Goal: Task Accomplishment & Management: Complete application form

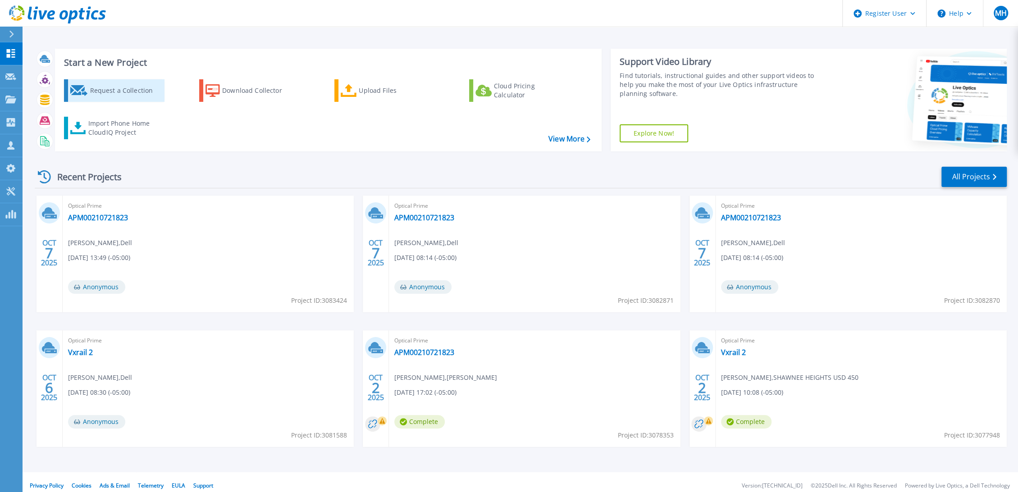
click at [105, 88] on div "Request a Collection" at bounding box center [126, 91] width 72 height 18
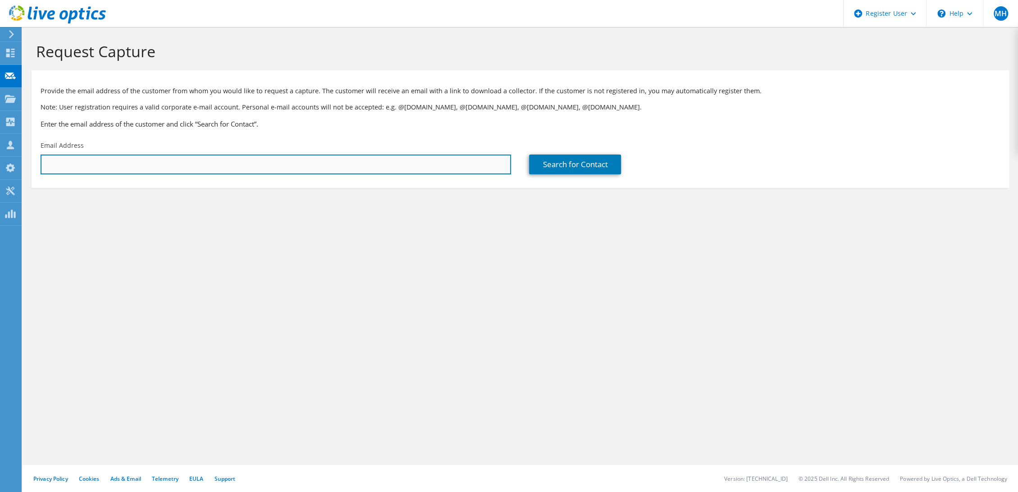
click at [238, 162] on input "text" at bounding box center [276, 165] width 470 height 20
paste input "jason.kolasa@transtecs.com"
type input "jason.kolasa@transtecs.com"
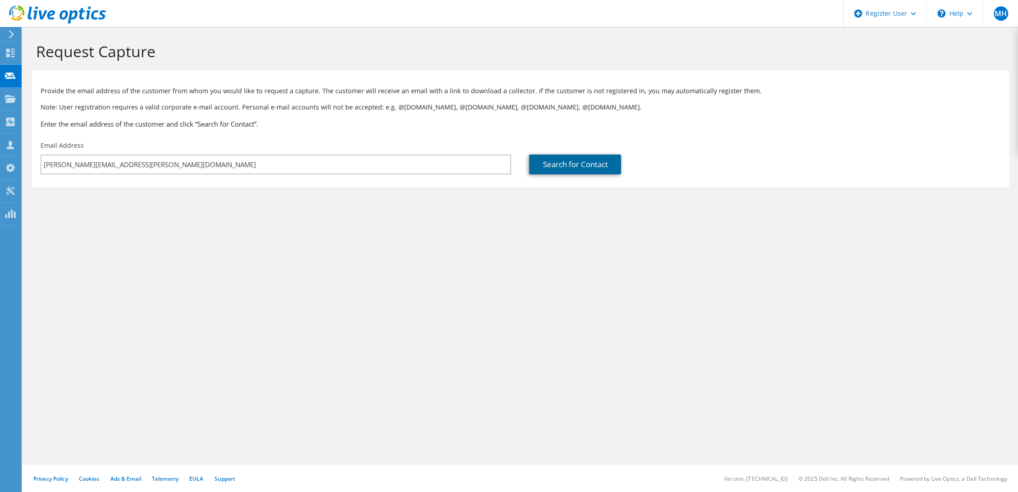
click at [584, 174] on link "Search for Contact" at bounding box center [575, 165] width 92 height 20
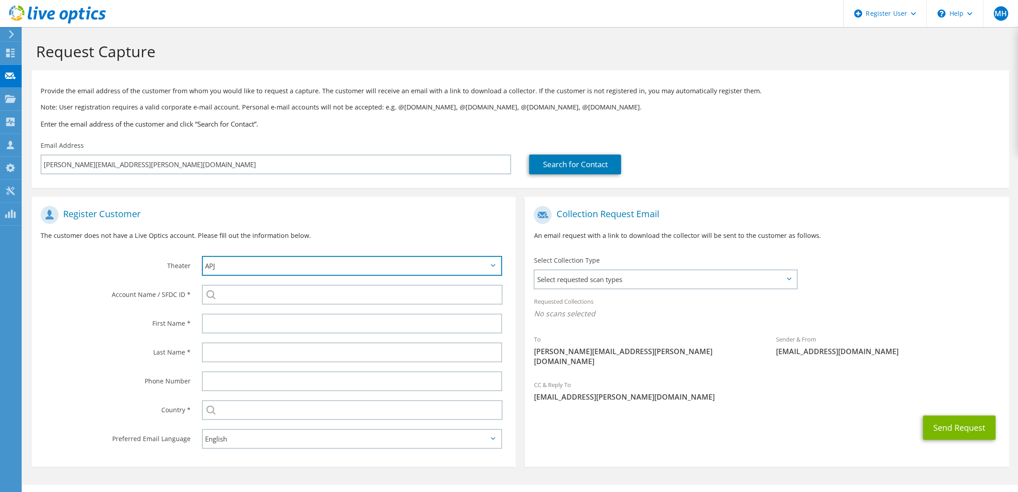
click at [360, 268] on select "APJ EMEA NA/LATAM" at bounding box center [352, 266] width 300 height 20
click at [374, 233] on p "The customer does not have a Live Optics account. Please fill out the informati…" at bounding box center [274, 236] width 466 height 10
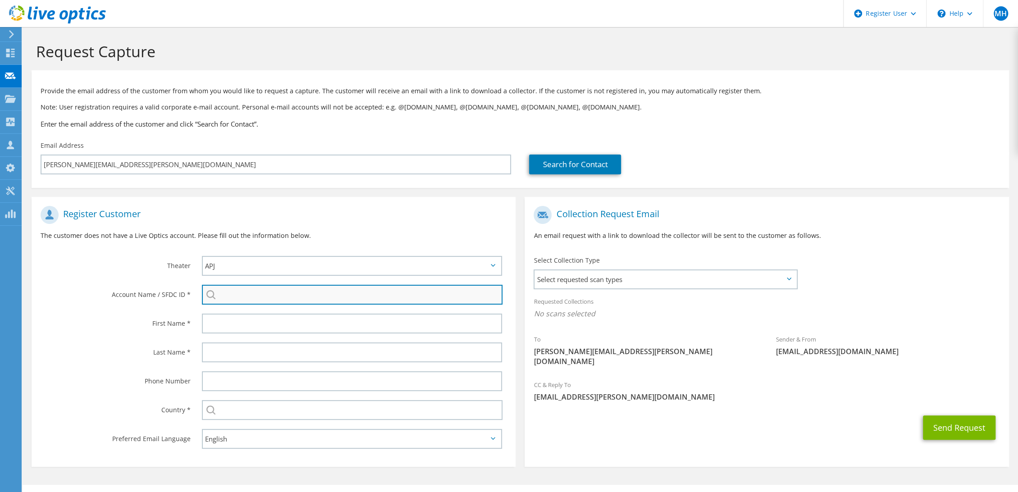
click at [333, 300] on input "search" at bounding box center [352, 295] width 301 height 20
click at [267, 295] on input "search" at bounding box center [352, 295] width 301 height 20
paste input "TRANSTECS CORP"
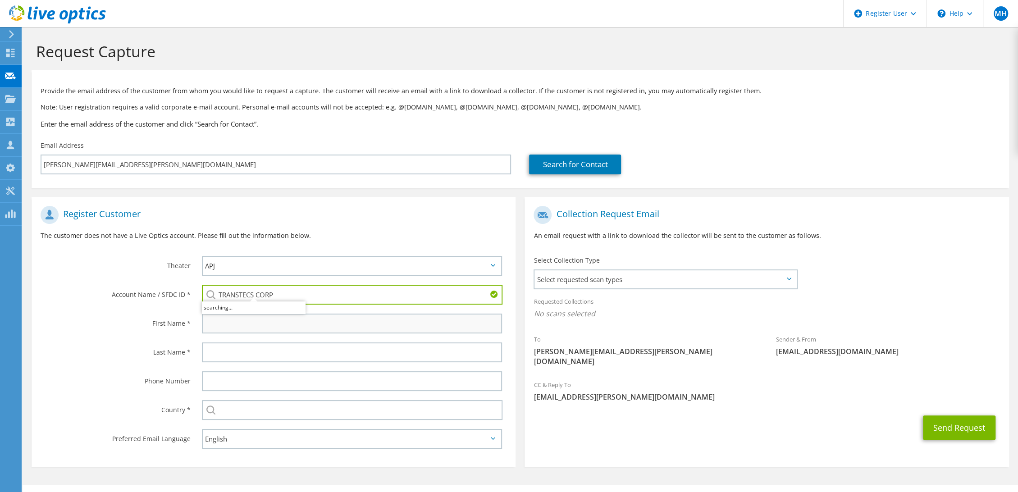
type input "TRANSTECS CORP"
click at [270, 321] on input "text" at bounding box center [352, 324] width 300 height 20
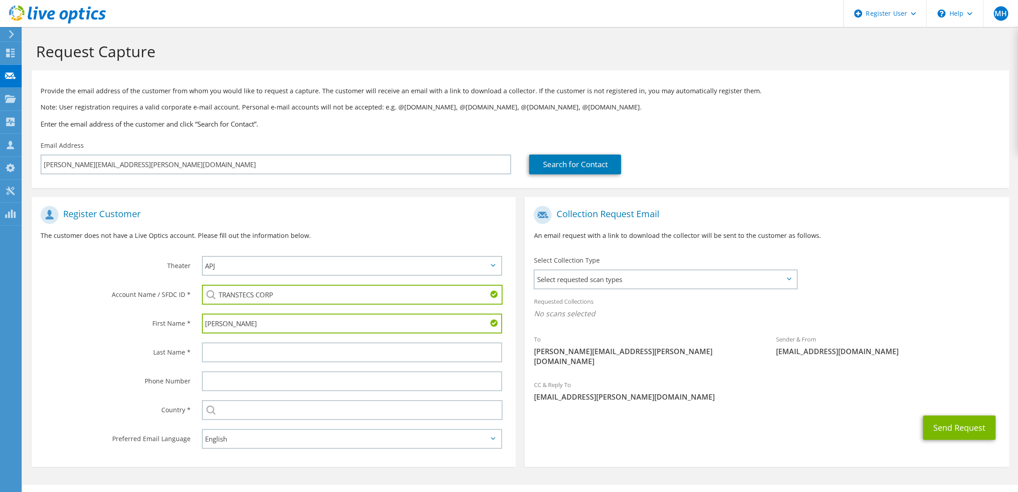
type input "Jason"
drag, startPoint x: 308, startPoint y: 347, endPoint x: 321, endPoint y: 362, distance: 19.5
click at [308, 347] on input "text" at bounding box center [352, 352] width 300 height 20
type input "Kolasa"
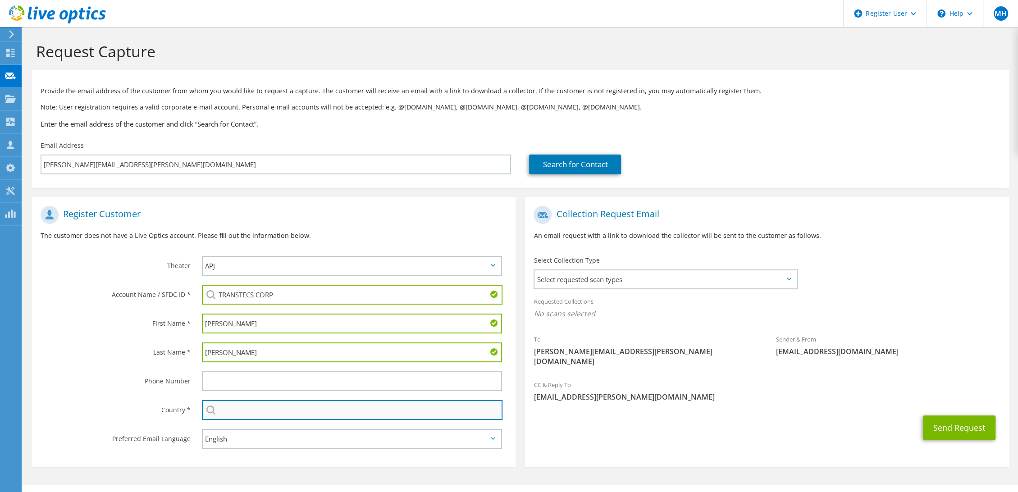
click at [326, 418] on input "text" at bounding box center [352, 410] width 301 height 20
type input "[GEOGRAPHIC_DATA]"
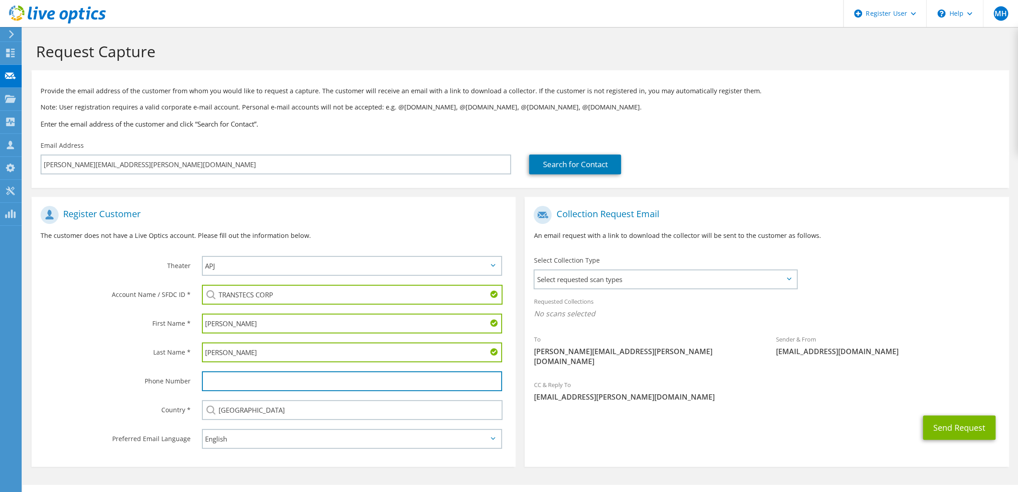
type input "2158582237"
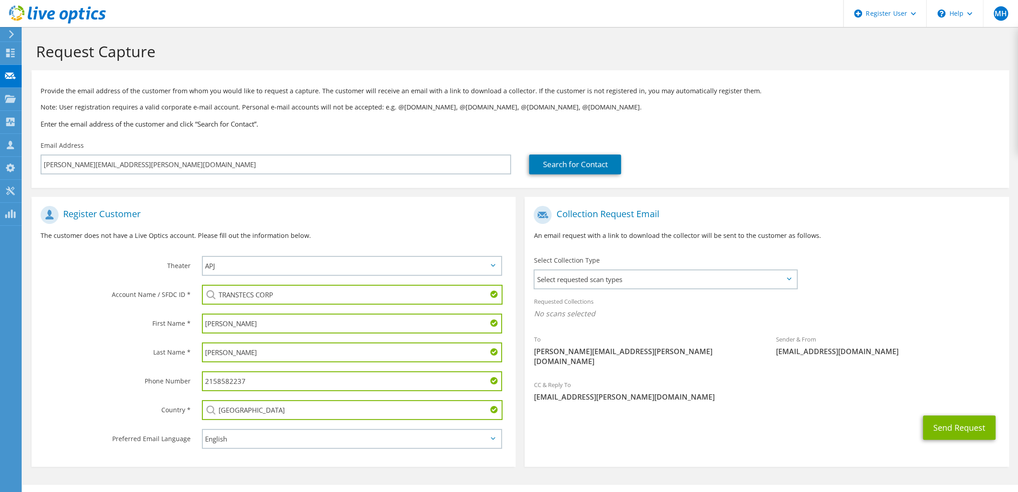
click at [265, 380] on input "2158582237" at bounding box center [352, 381] width 300 height 20
click at [734, 283] on span "Select requested scan types" at bounding box center [665, 279] width 262 height 18
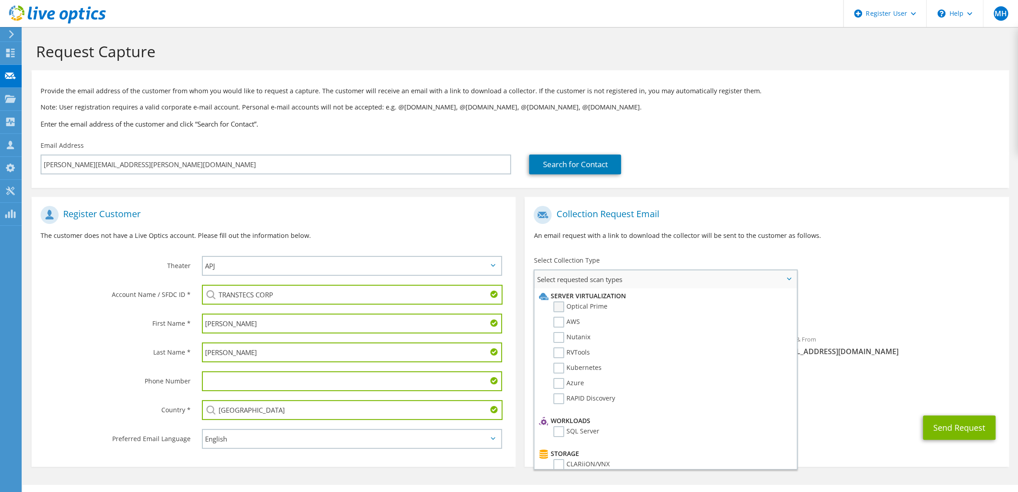
click at [575, 305] on label "Optical Prime" at bounding box center [580, 306] width 54 height 11
click at [0, 0] on input "Optical Prime" at bounding box center [0, 0] width 0 height 0
click at [963, 422] on button "Send Request" at bounding box center [959, 430] width 73 height 24
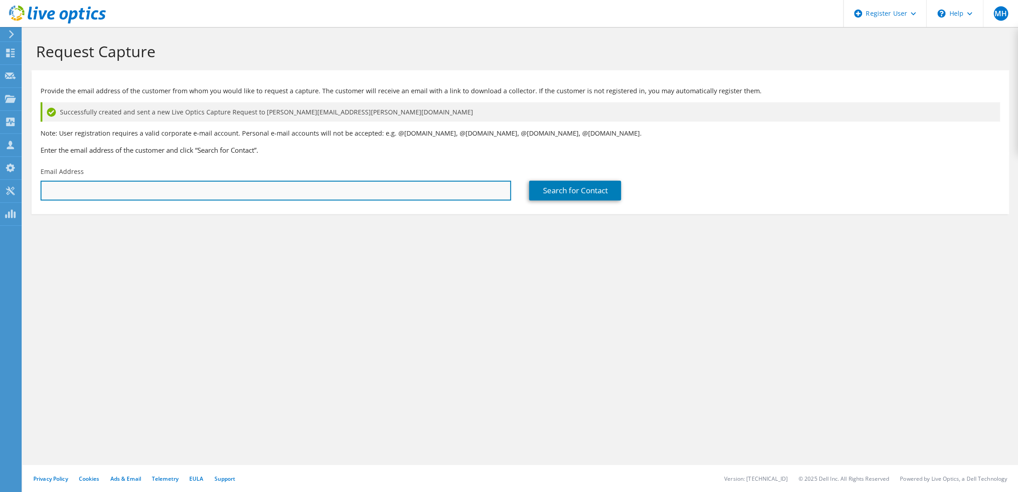
click at [152, 187] on input "text" at bounding box center [276, 191] width 470 height 20
paste input "andrew.darrow@junctioncity-ks.gov"
type input "andrew.darrow@junctioncity-ks.gov"
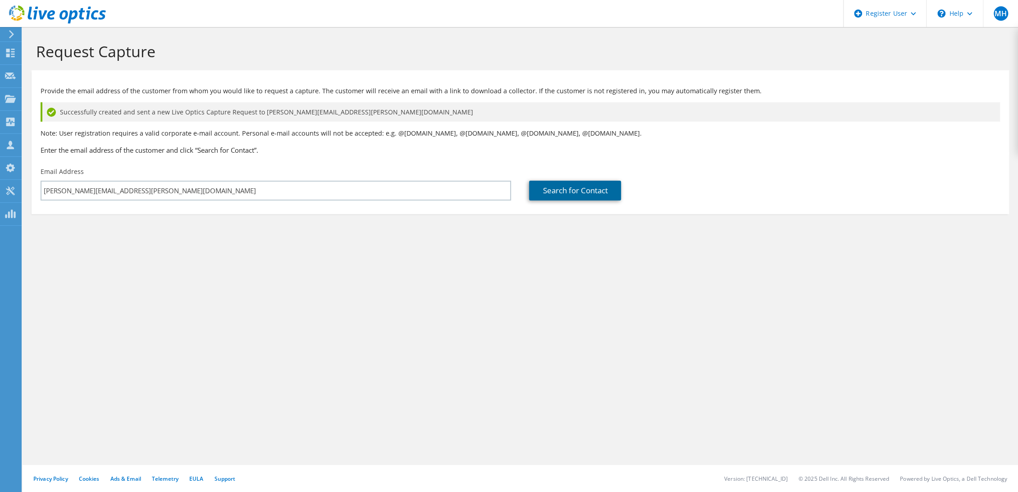
click at [566, 189] on link "Search for Contact" at bounding box center [575, 191] width 92 height 20
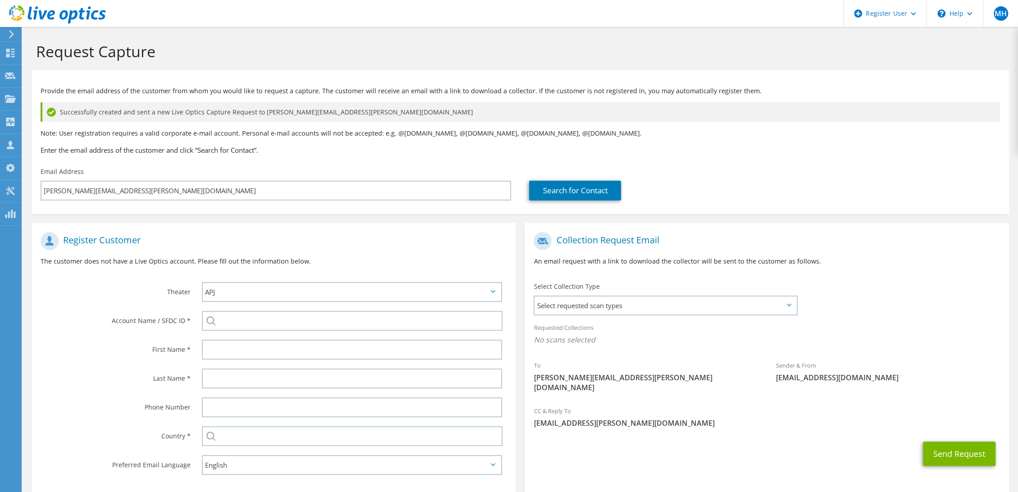
click at [314, 331] on div at bounding box center [354, 320] width 323 height 29
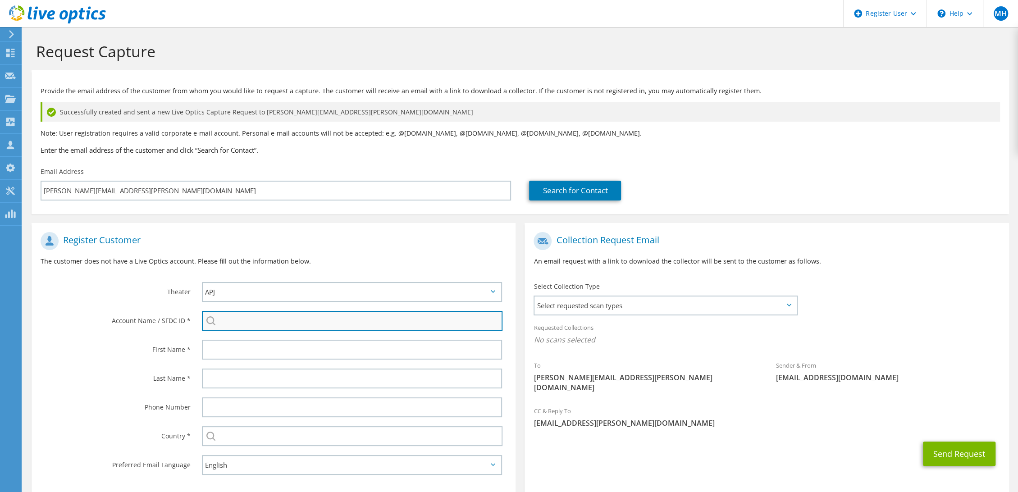
click at [317, 322] on input "search" at bounding box center [352, 321] width 301 height 20
click at [270, 327] on input "search" at bounding box center [352, 321] width 301 height 20
paste input "Junction City, Kansas"
type input "Junction City, Kansas"
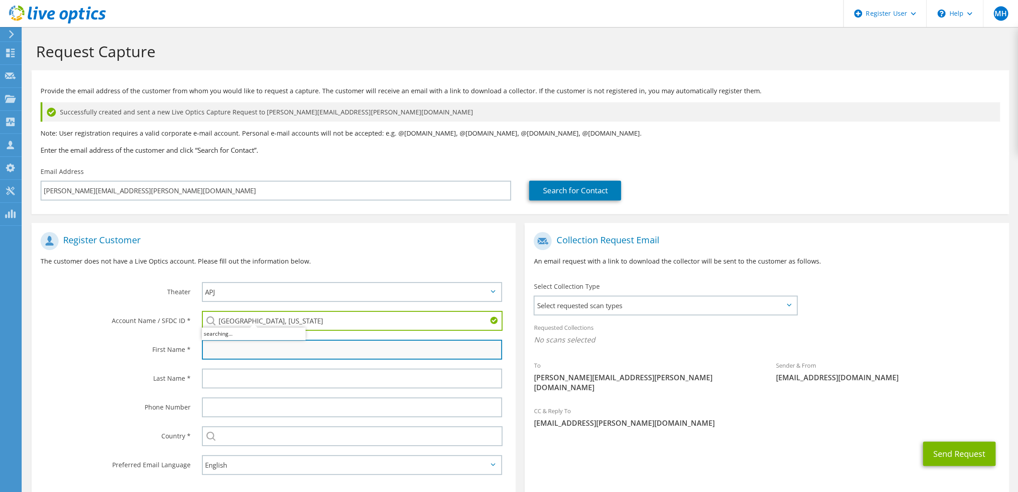
click at [278, 346] on input "text" at bounding box center [352, 350] width 300 height 20
click at [368, 342] on input "text" at bounding box center [352, 350] width 300 height 20
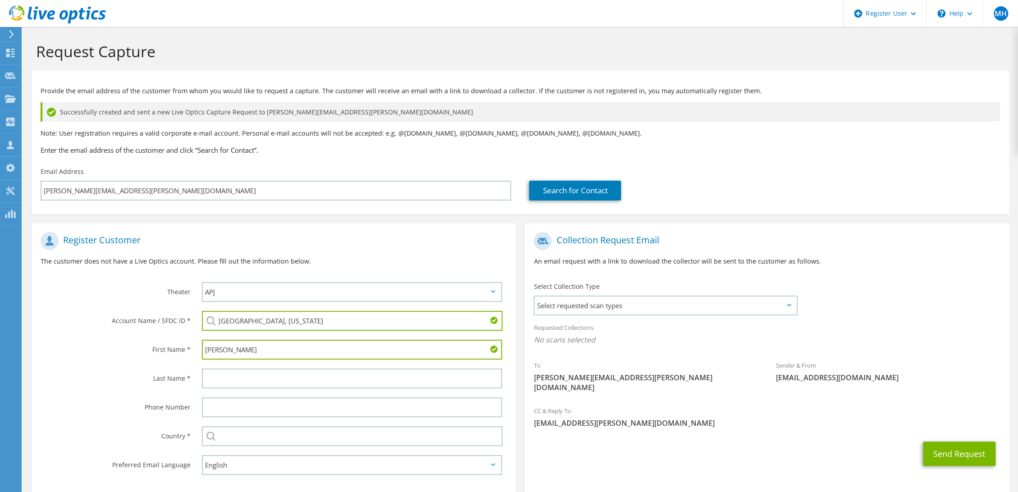
type input "Andrew"
type input "Darrow"
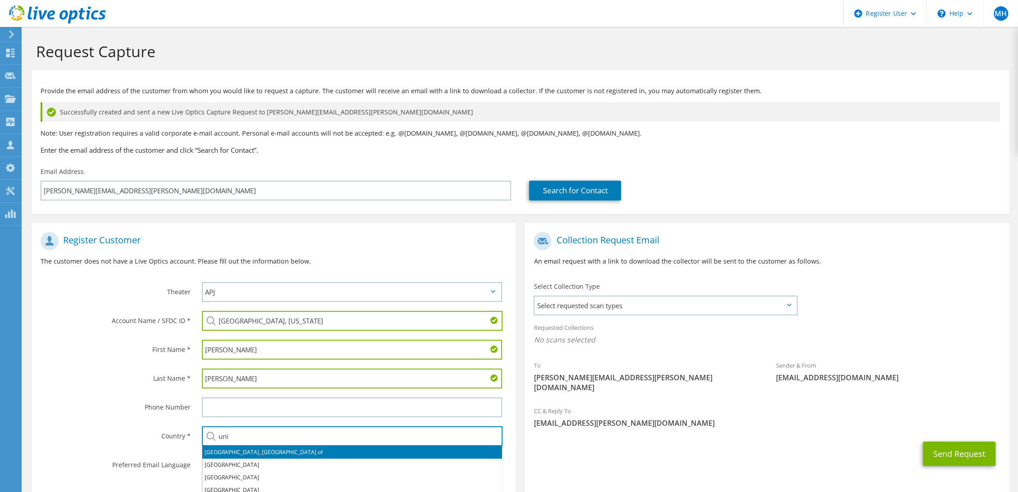
type input "[GEOGRAPHIC_DATA]"
type input "2158582237"
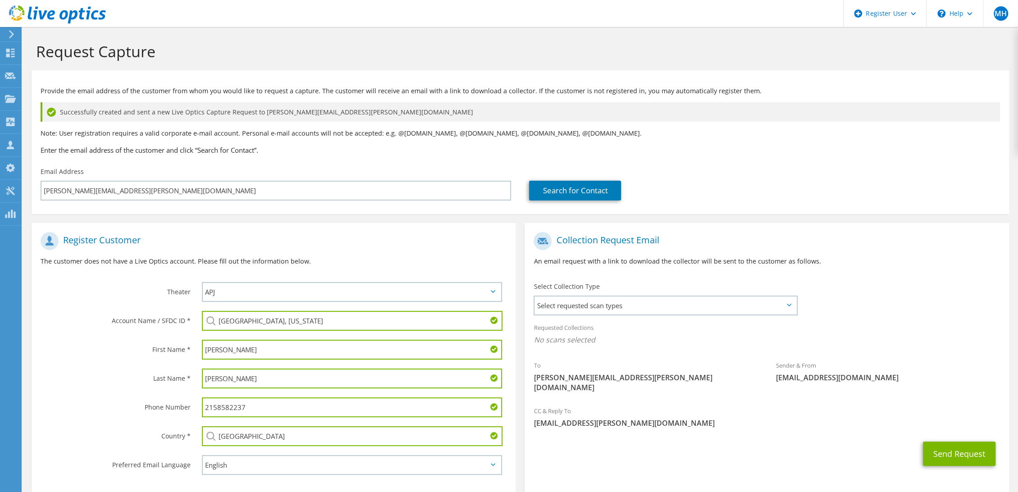
click at [268, 406] on input "2158582237" at bounding box center [352, 407] width 300 height 20
click at [635, 309] on span "Select requested scan types" at bounding box center [665, 305] width 262 height 18
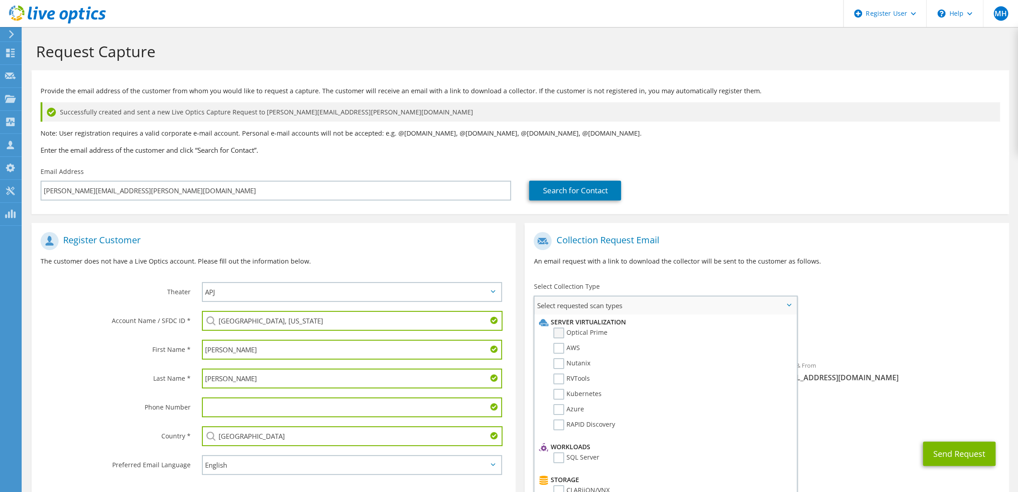
click at [586, 333] on label "Optical Prime" at bounding box center [580, 333] width 54 height 11
click at [0, 0] on input "Optical Prime" at bounding box center [0, 0] width 0 height 0
click at [955, 366] on div "Sender & From liveoptics@liveoptics.com" at bounding box center [888, 374] width 242 height 31
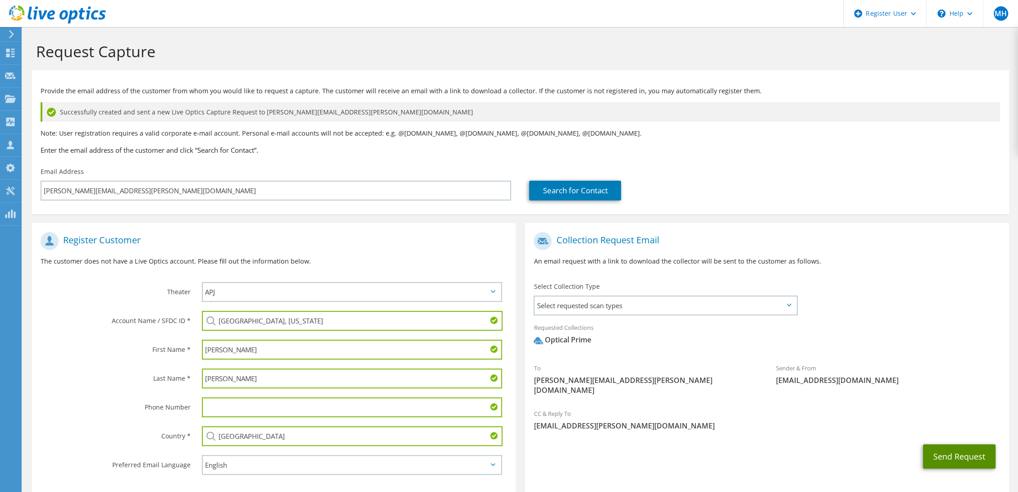
click at [941, 450] on button "Send Request" at bounding box center [959, 456] width 73 height 24
